Goal: Task Accomplishment & Management: Use online tool/utility

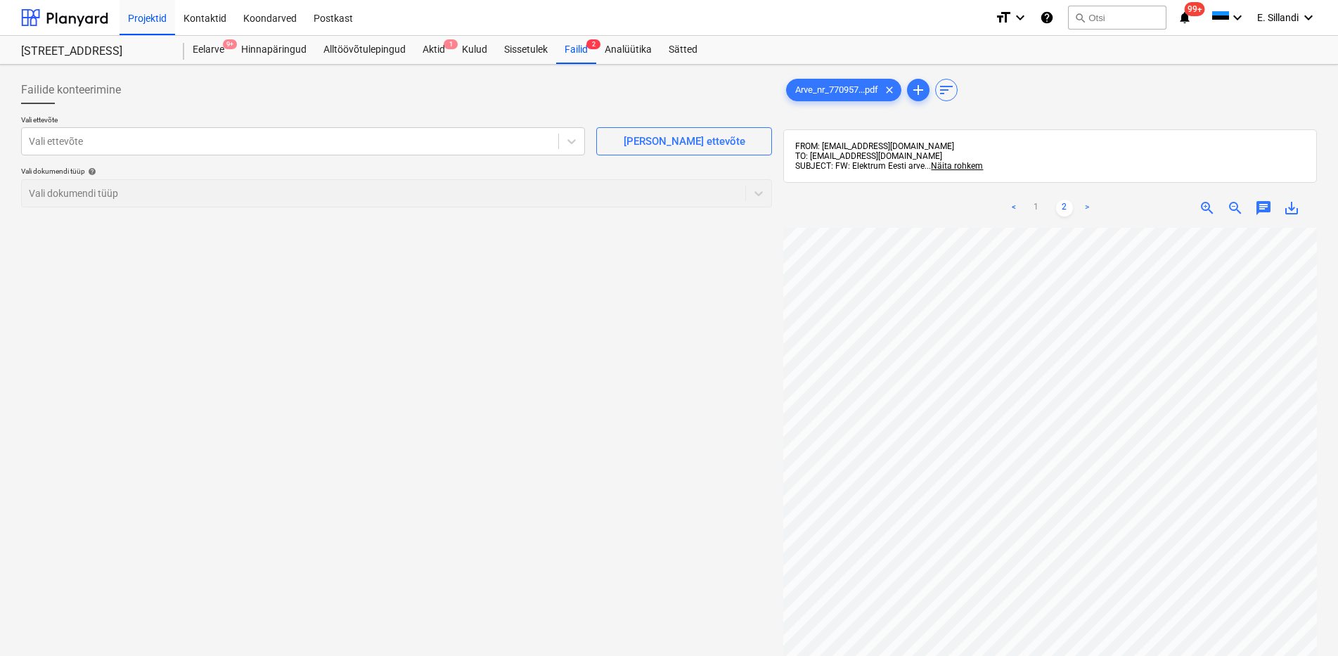
scroll to position [102, 102]
click at [279, 141] on div at bounding box center [290, 141] width 523 height 14
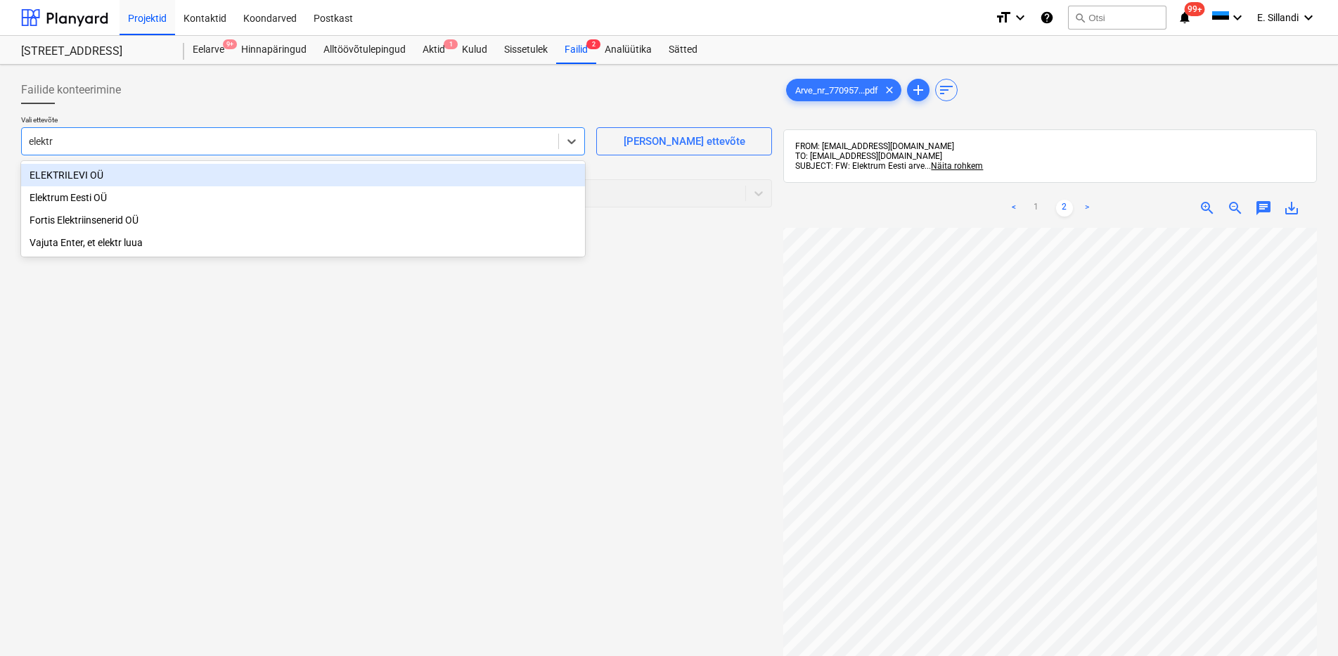
type input "elektru"
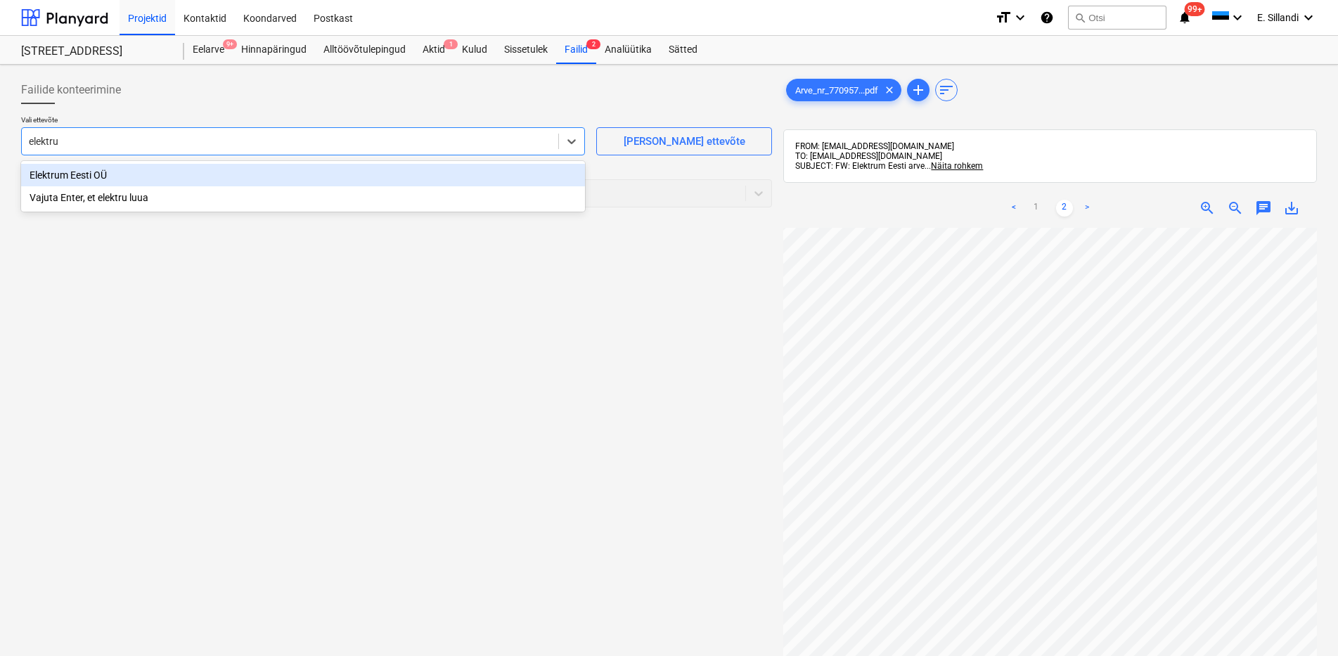
click at [294, 175] on div "Elektrum Eesti OÜ" at bounding box center [303, 175] width 564 height 23
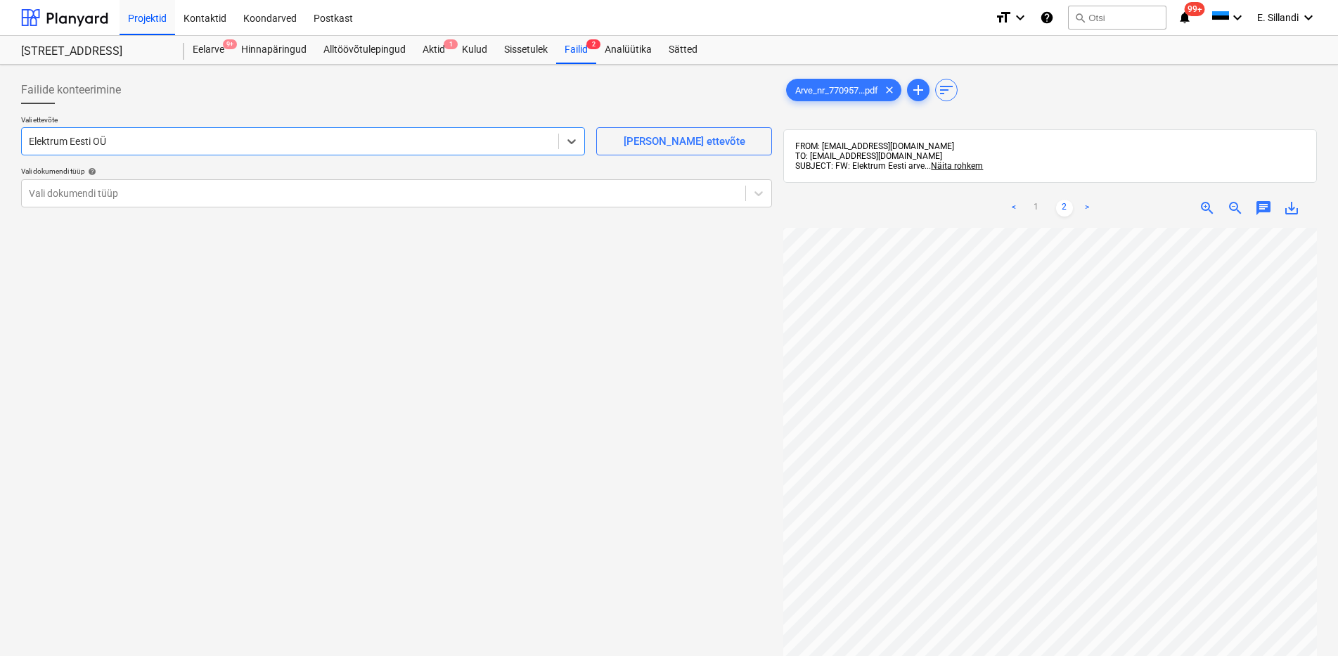
click at [254, 210] on div "Vali ettevõte option Elektrum Eesti OÜ , selected. Select is focused ,type to r…" at bounding box center [396, 166] width 751 height 103
click at [227, 196] on div at bounding box center [384, 193] width 710 height 14
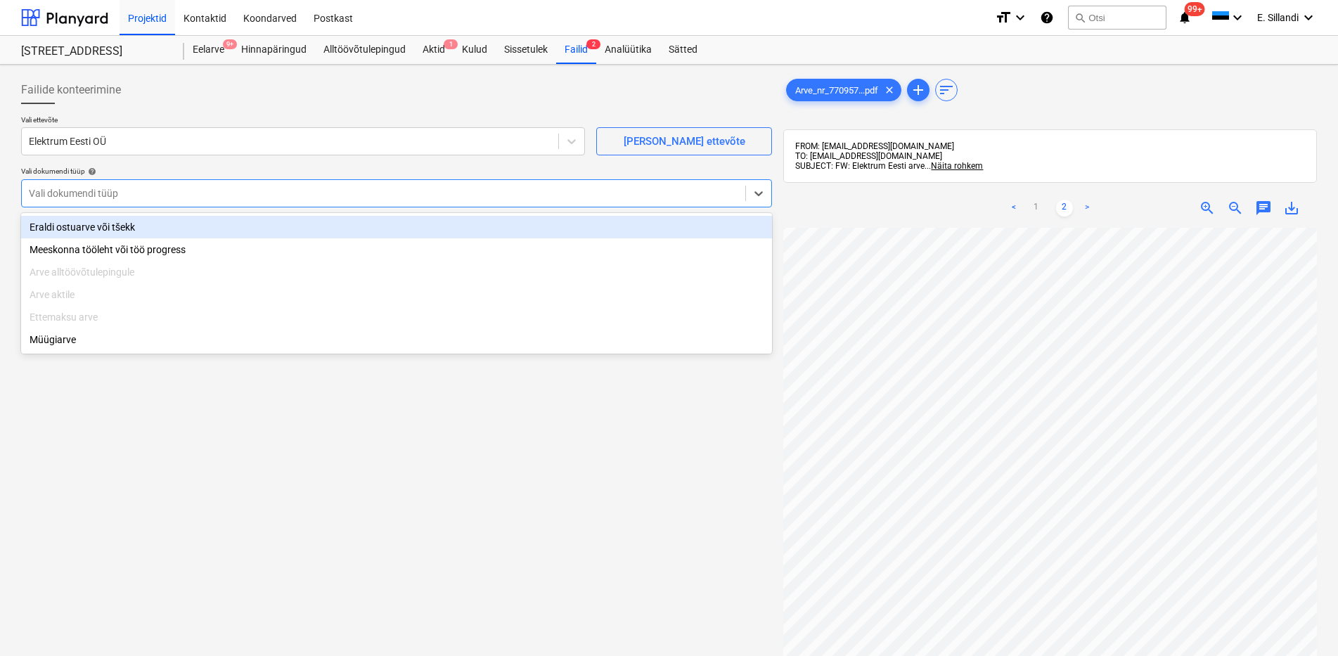
click at [101, 229] on div "Eraldi ostuarve või tšekk" at bounding box center [396, 227] width 751 height 23
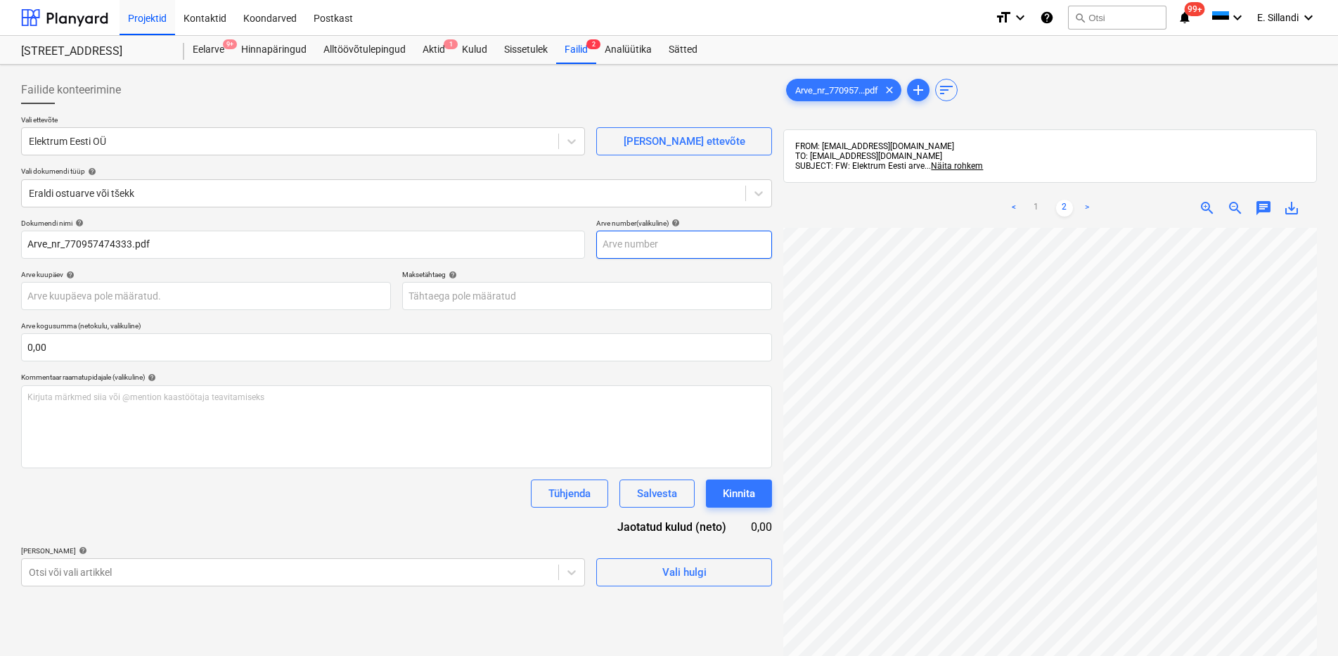
scroll to position [137, 102]
click at [194, 568] on body "Projektid Kontaktid Koondarved Postkast format_size keyboard_arrow_down help se…" at bounding box center [669, 328] width 1338 height 656
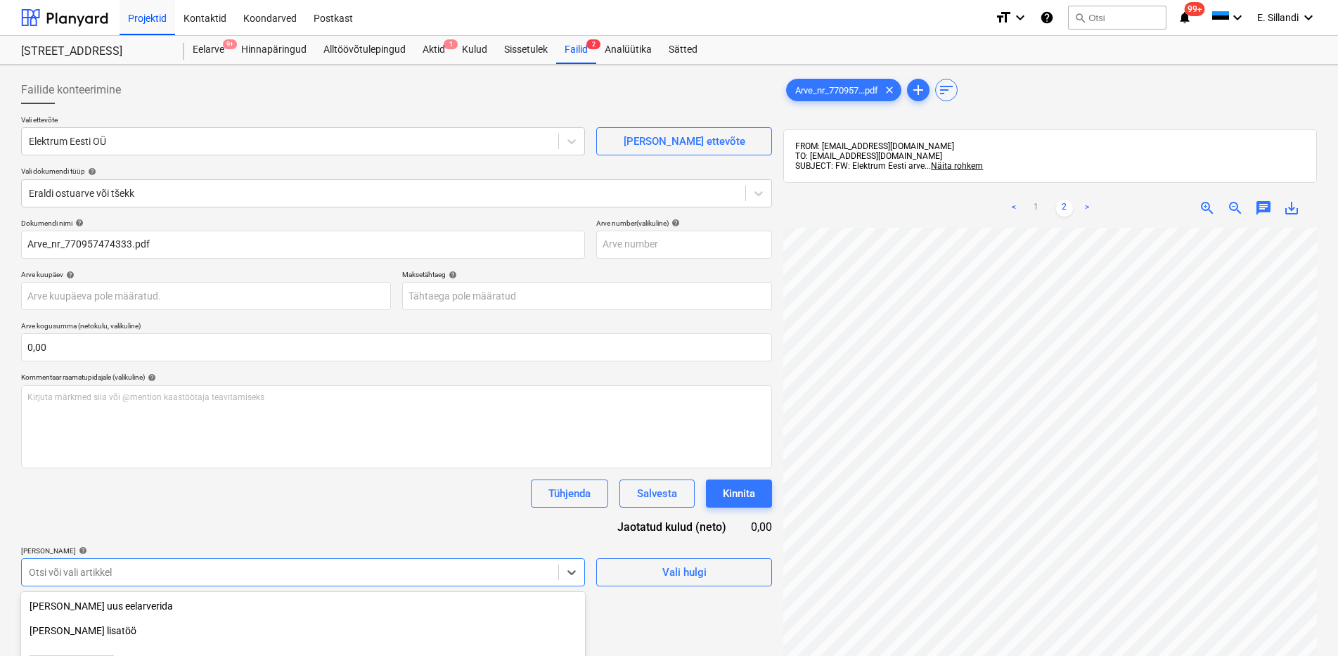
scroll to position [155, 0]
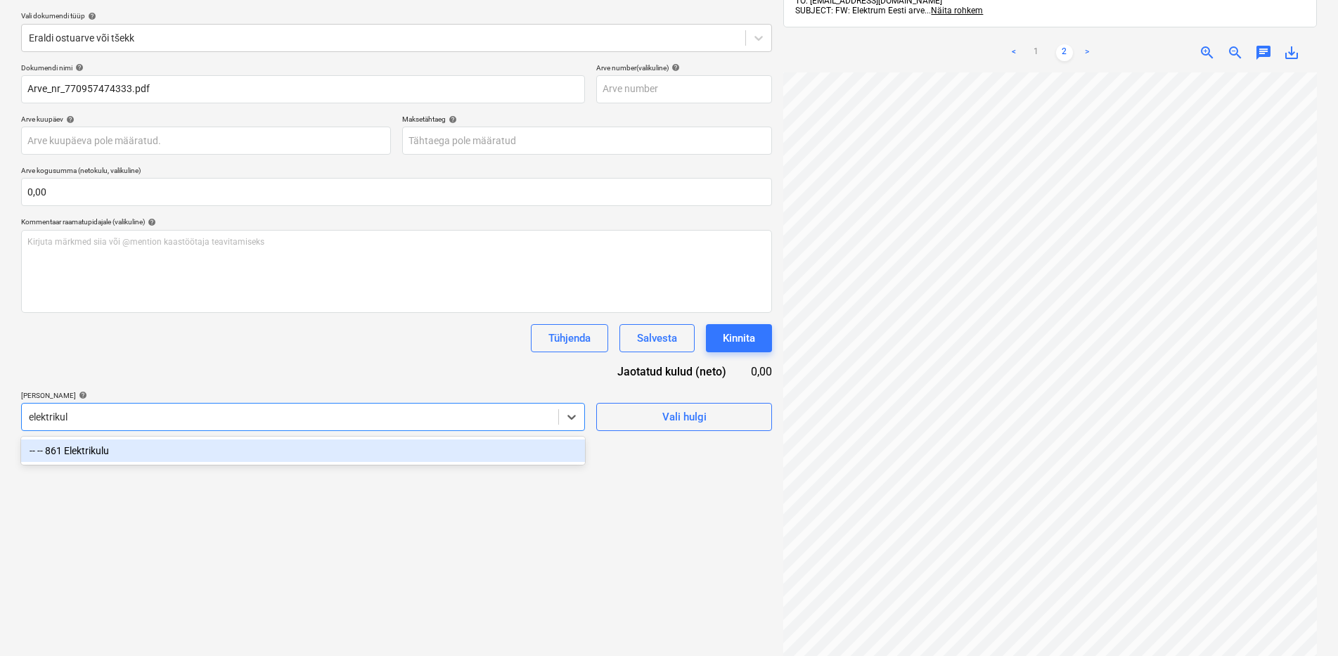
type input "elektrikulu"
click at [84, 454] on div "-- -- 861 Elektrikulu" at bounding box center [303, 451] width 564 height 23
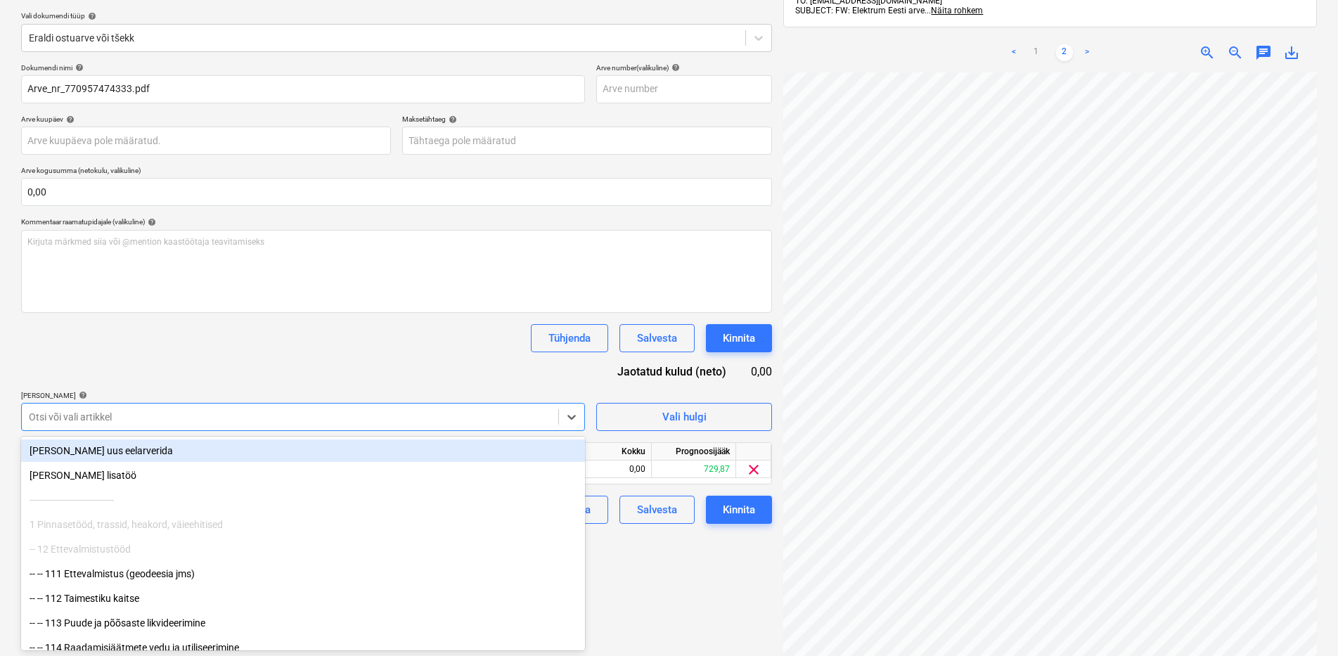
click at [159, 368] on div "Dokumendi nimi help Arve_nr_770957474333.pdf Arve number (valikuline) help Arve…" at bounding box center [396, 293] width 751 height 461
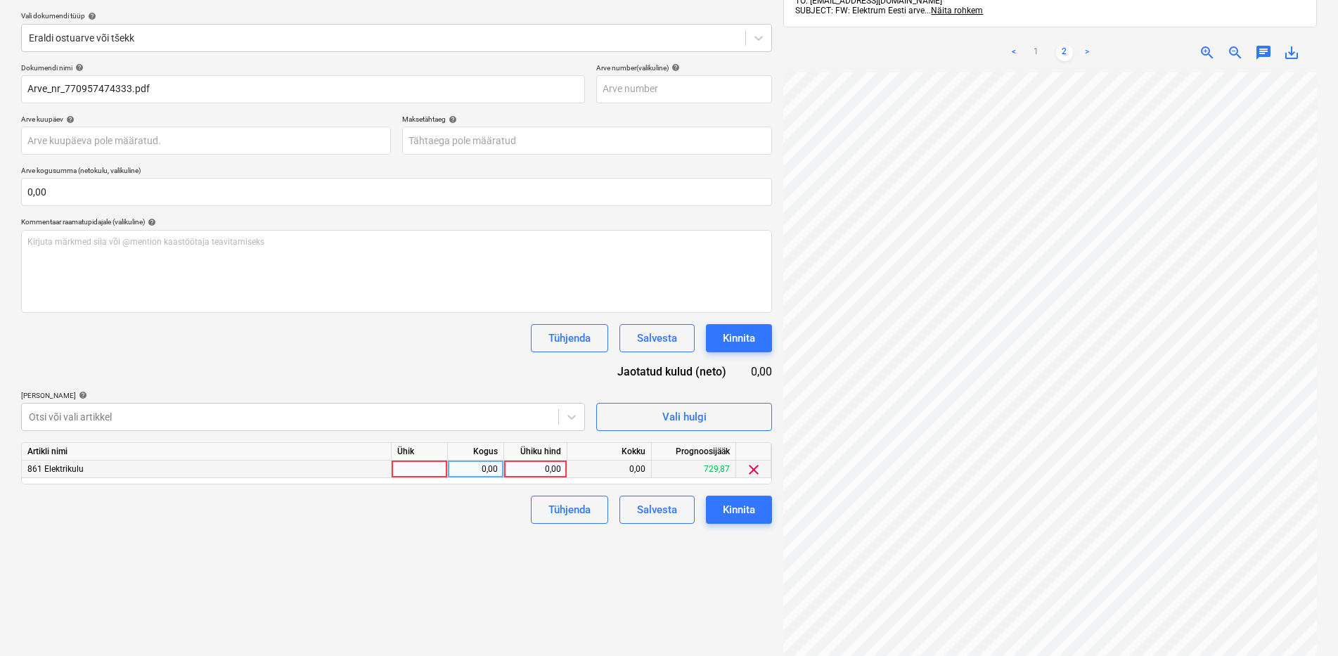
click at [509, 473] on div "0,00" at bounding box center [535, 470] width 63 height 18
type input "126,31"
click at [625, 563] on div "Failide konteerimine Vali ettevõte Elektrum Eesti OÜ [PERSON_NAME] uus ettevõte…" at bounding box center [396, 305] width 762 height 780
click at [760, 511] on button "Kinnita" at bounding box center [739, 510] width 66 height 28
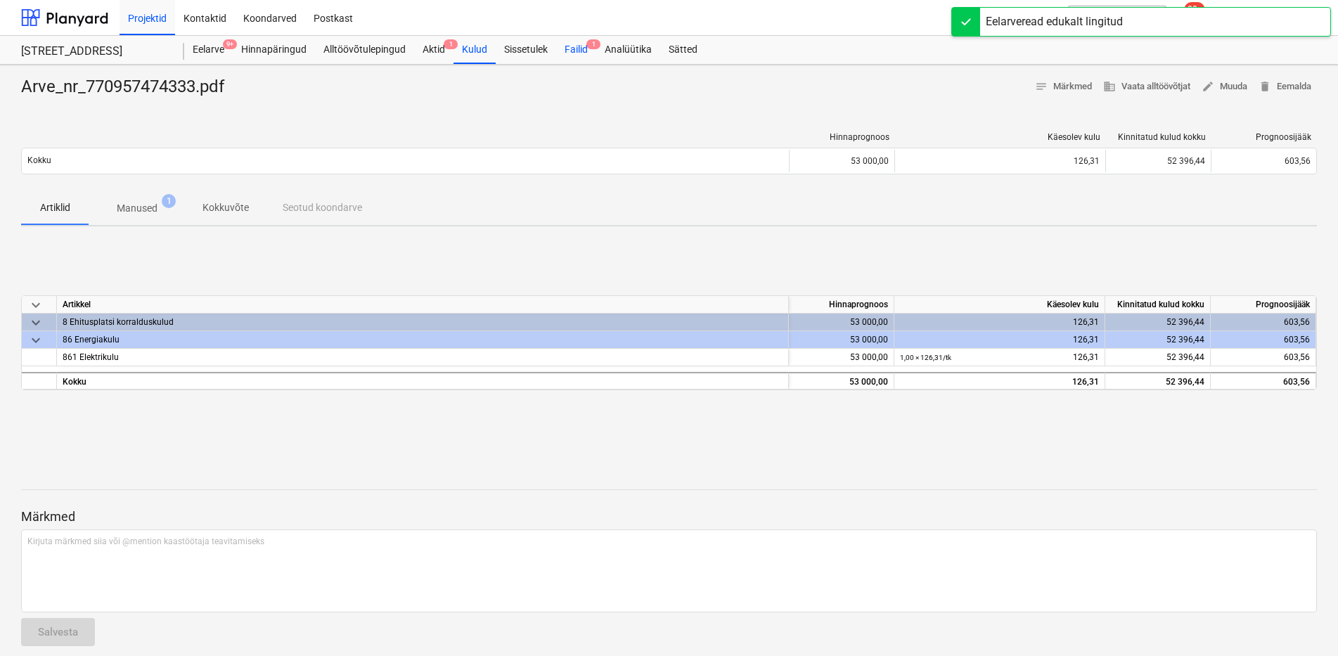
click at [570, 55] on div "Failid 1" at bounding box center [576, 50] width 40 height 28
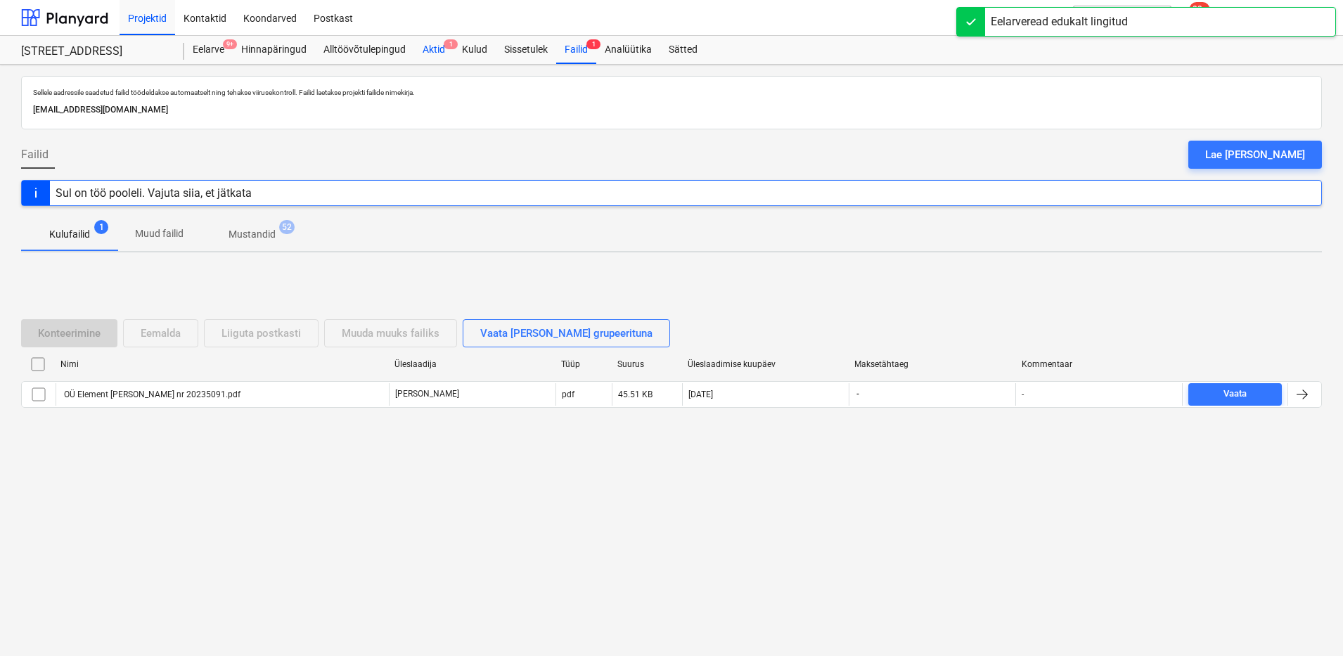
click at [433, 42] on div "Aktid 1" at bounding box center [433, 50] width 39 height 28
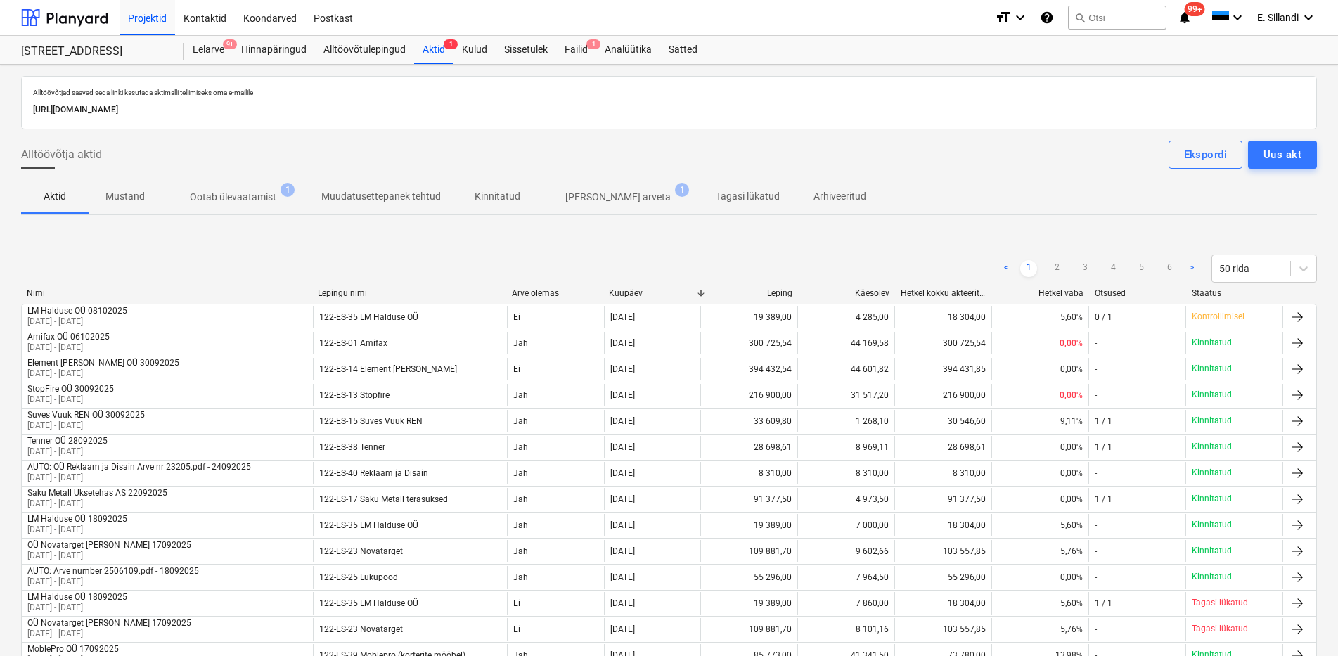
click at [250, 199] on p "Ootab ülevaatamist" at bounding box center [233, 197] width 87 height 15
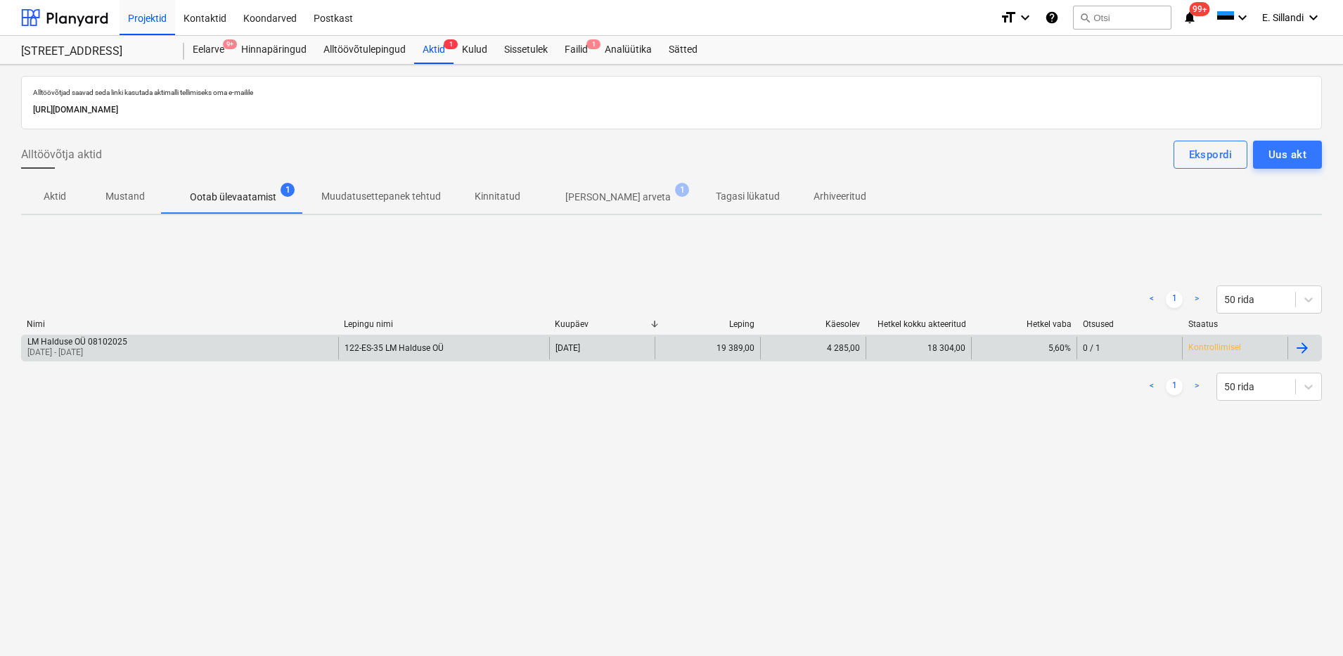
click at [99, 342] on div "LM Halduse OÜ 08102025" at bounding box center [77, 342] width 100 height 10
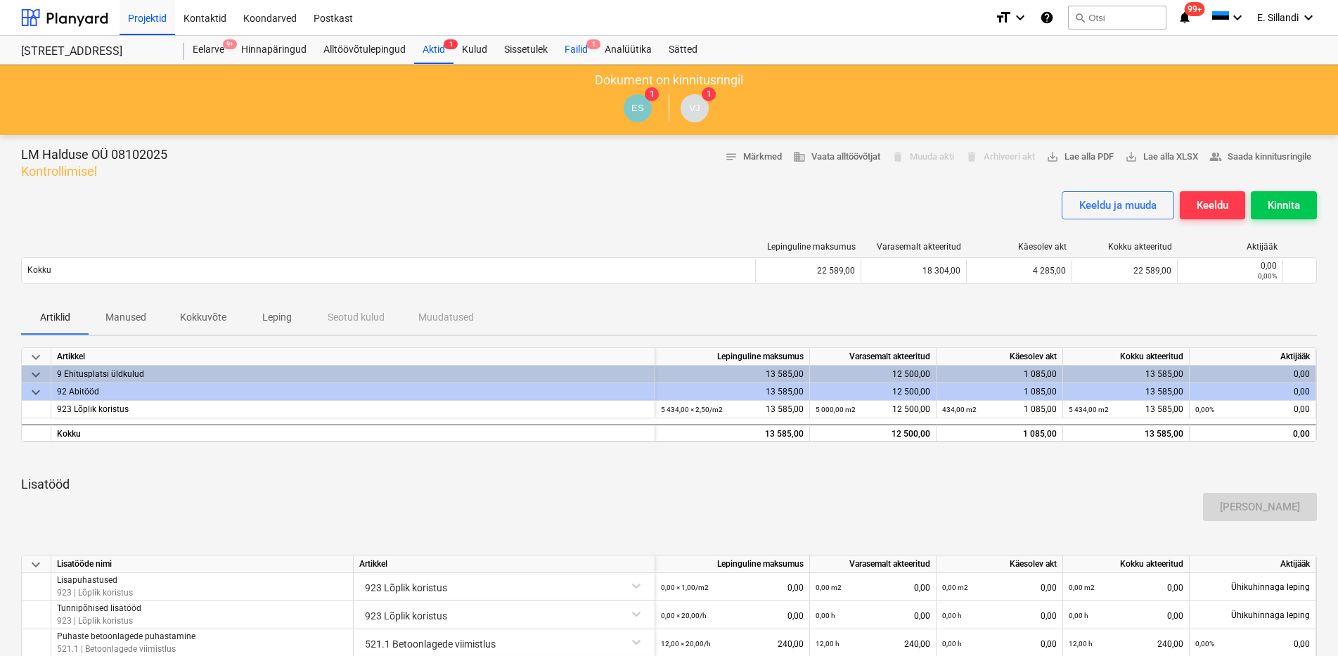
click at [563, 49] on div "Failid 1" at bounding box center [576, 50] width 40 height 28
